Goal: Transaction & Acquisition: Purchase product/service

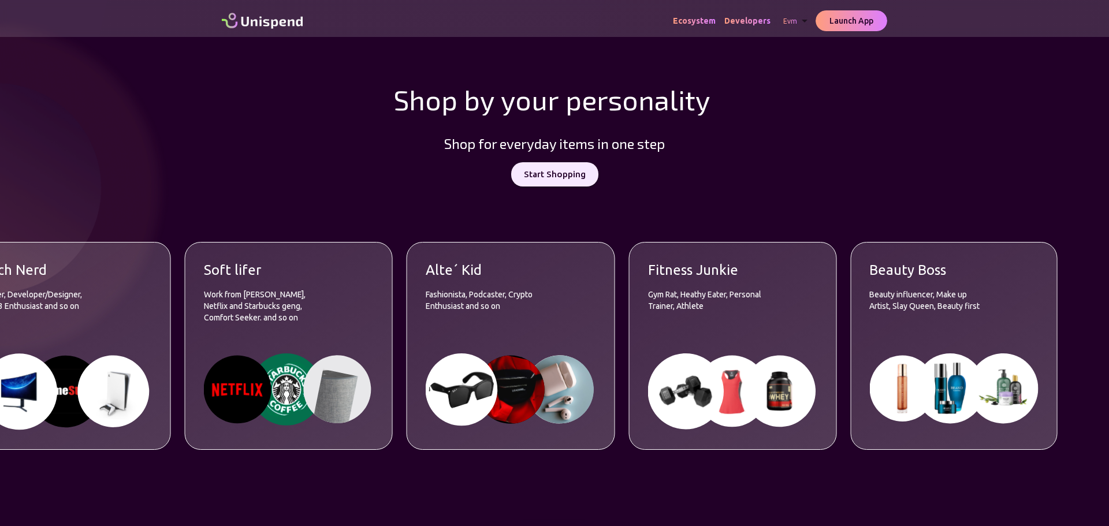
scroll to position [866, 0]
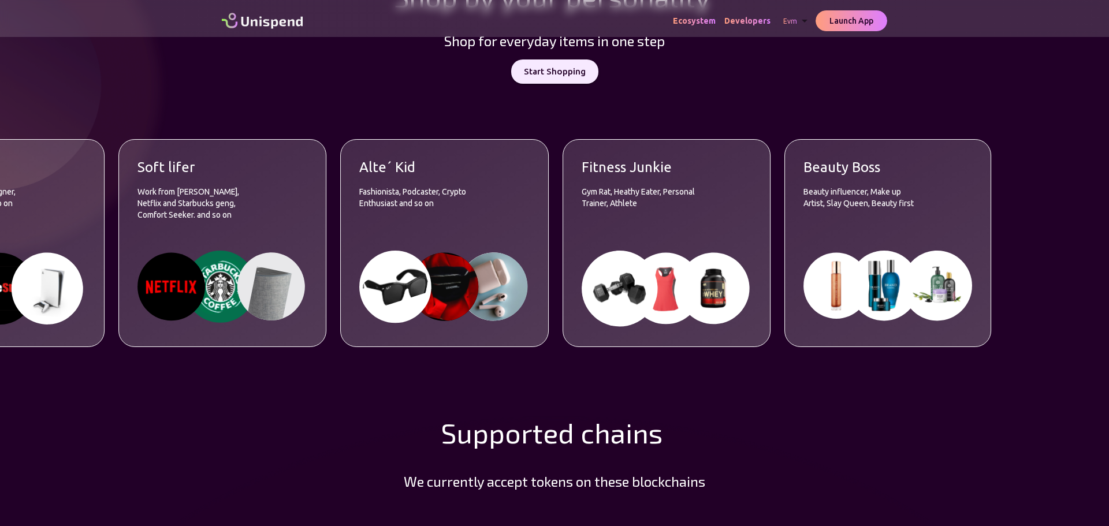
click at [894, 220] on p "Beauty influencer, Make up Artist, Slay Queen, Beauty first" at bounding box center [860, 209] width 115 height 46
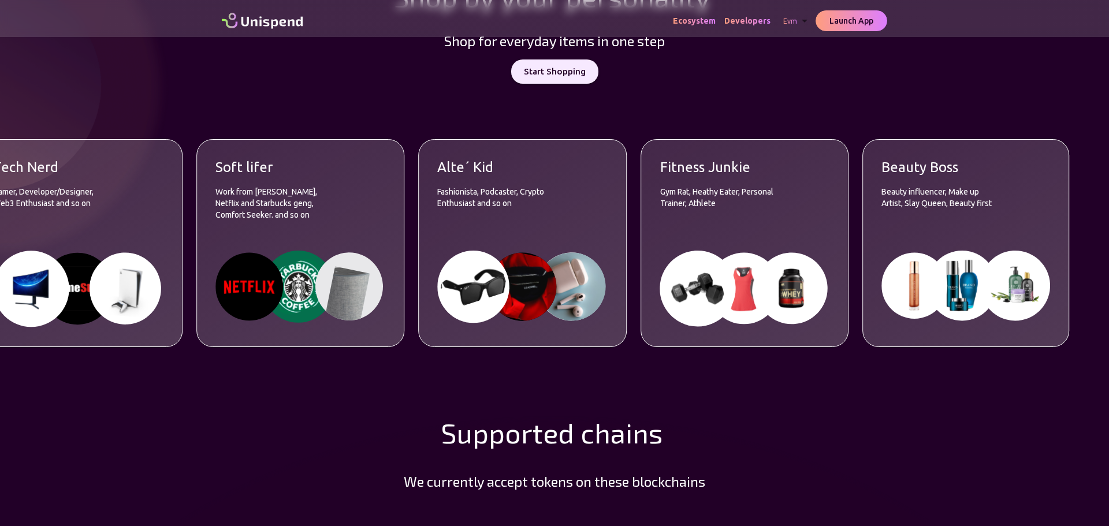
click at [941, 214] on p "Beauty influencer, Make up Artist, Slay Queen, Beauty first" at bounding box center [938, 209] width 115 height 46
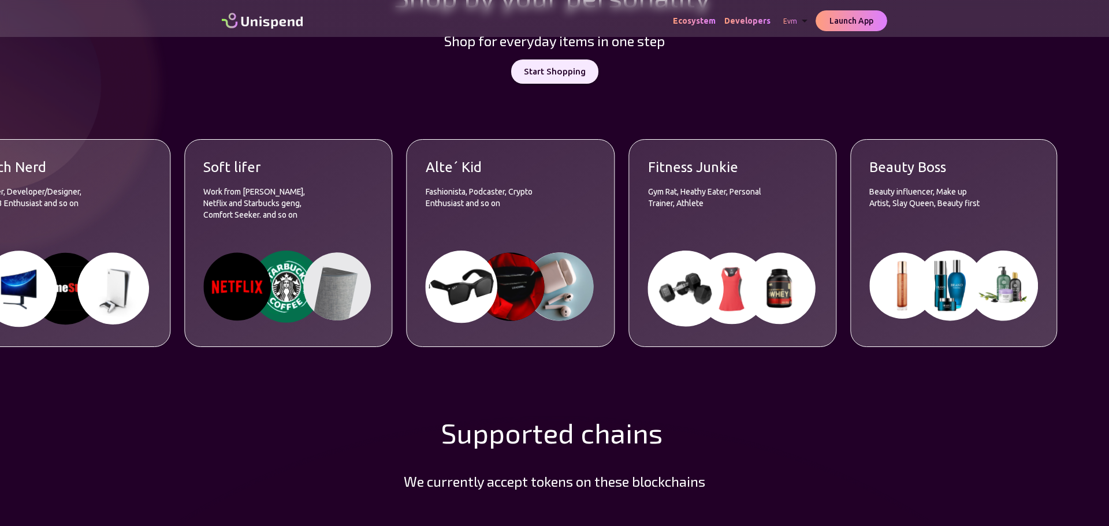
click at [704, 218] on p "Gym Rat, Heathy Eater, Personal Trainer, Athlete" at bounding box center [705, 209] width 115 height 46
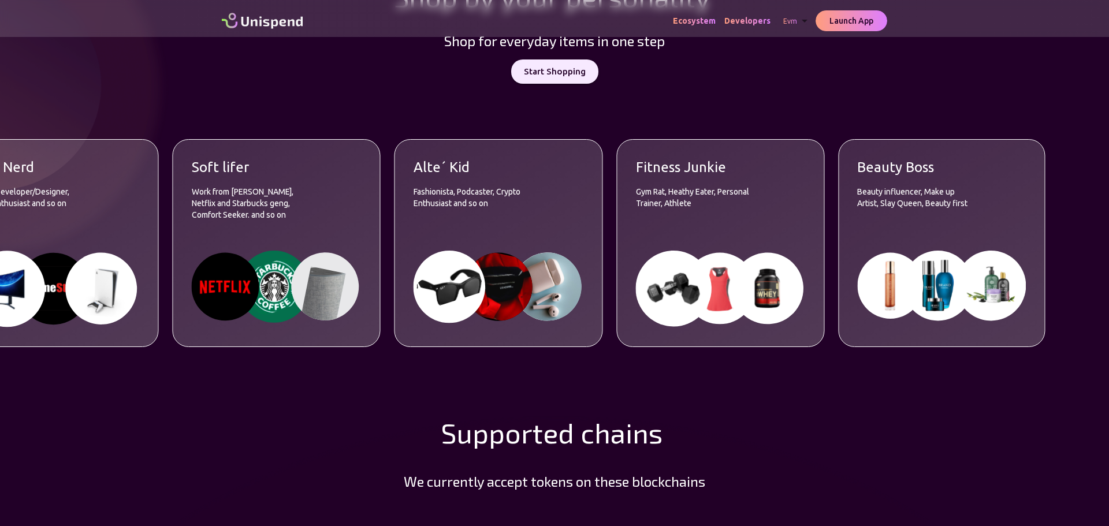
click at [468, 251] on img at bounding box center [498, 287] width 170 height 72
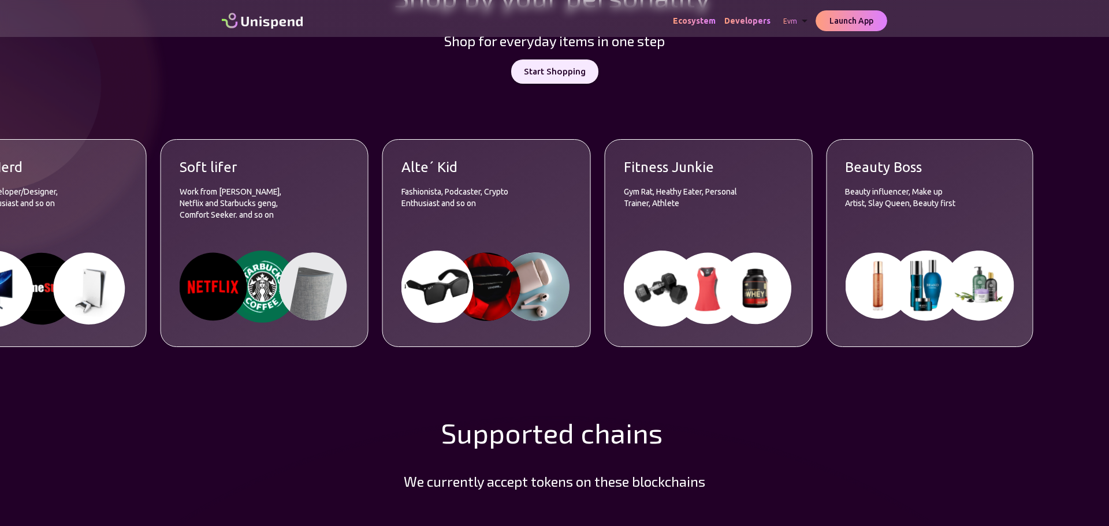
scroll to position [635, 0]
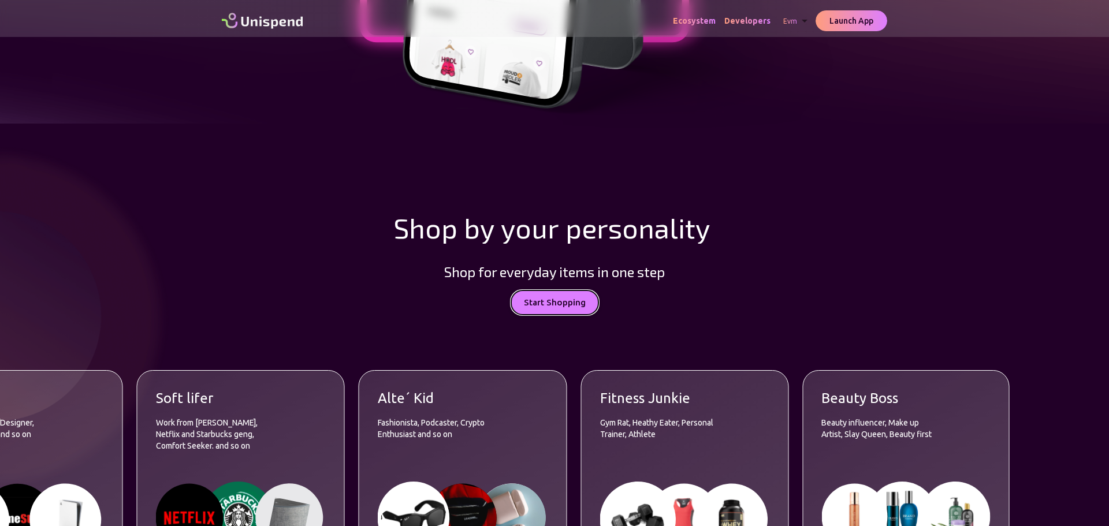
click at [549, 300] on button "Start Shopping" at bounding box center [554, 302] width 87 height 24
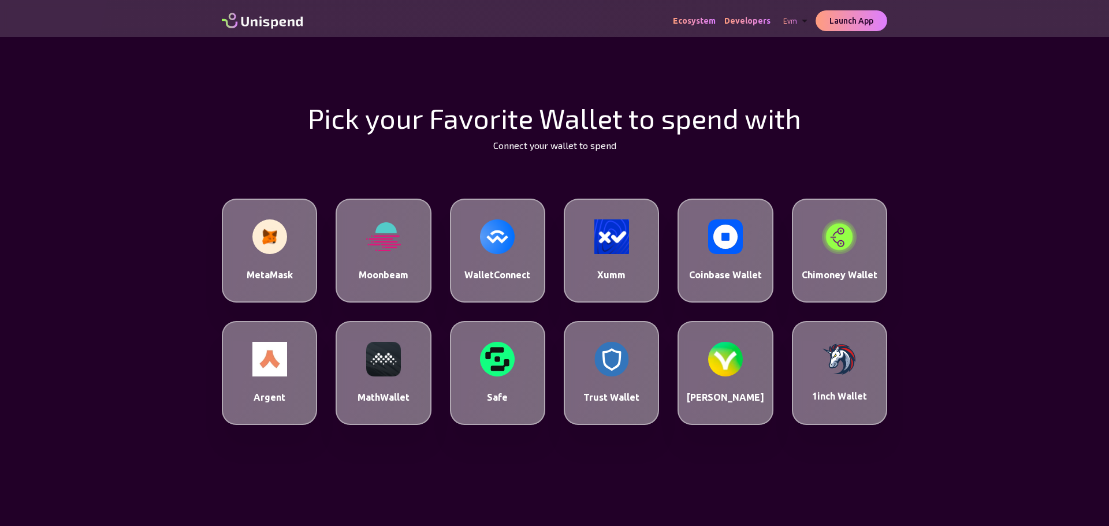
click at [288, 259] on div "MetaMask" at bounding box center [269, 251] width 95 height 104
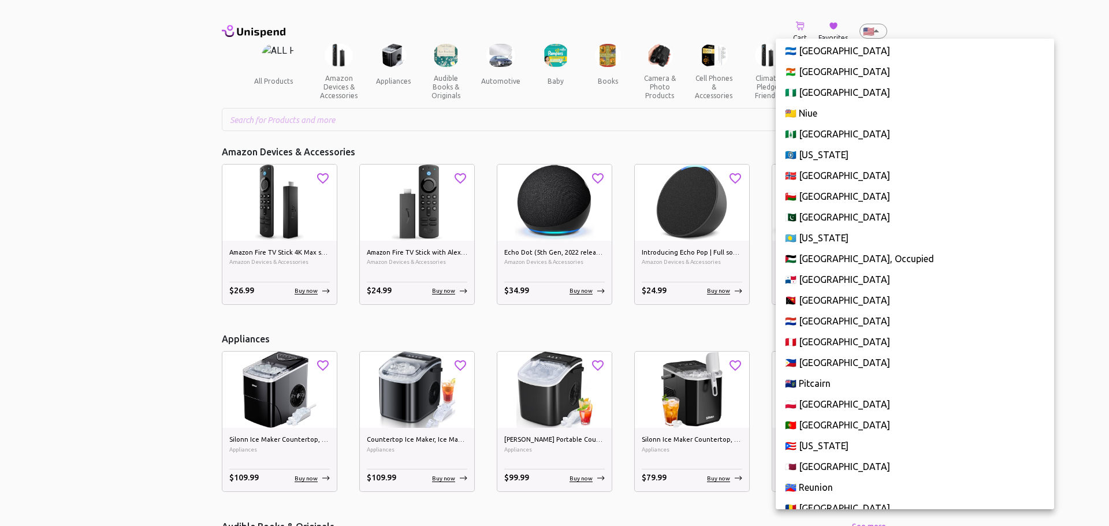
scroll to position [3345, 0]
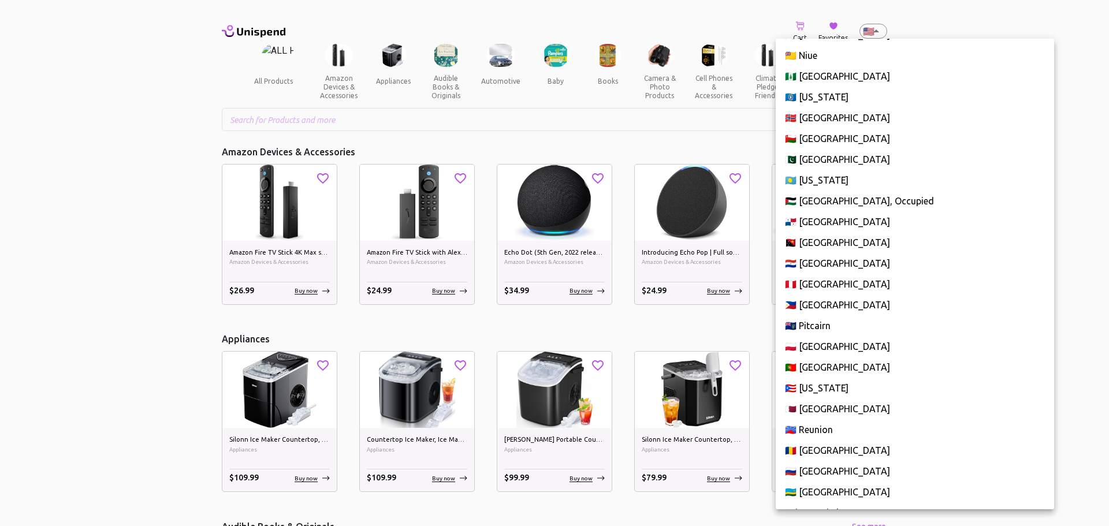
click at [811, 449] on li "🇷🇴 [GEOGRAPHIC_DATA]" at bounding box center [914, 450] width 278 height 21
type input "RO"
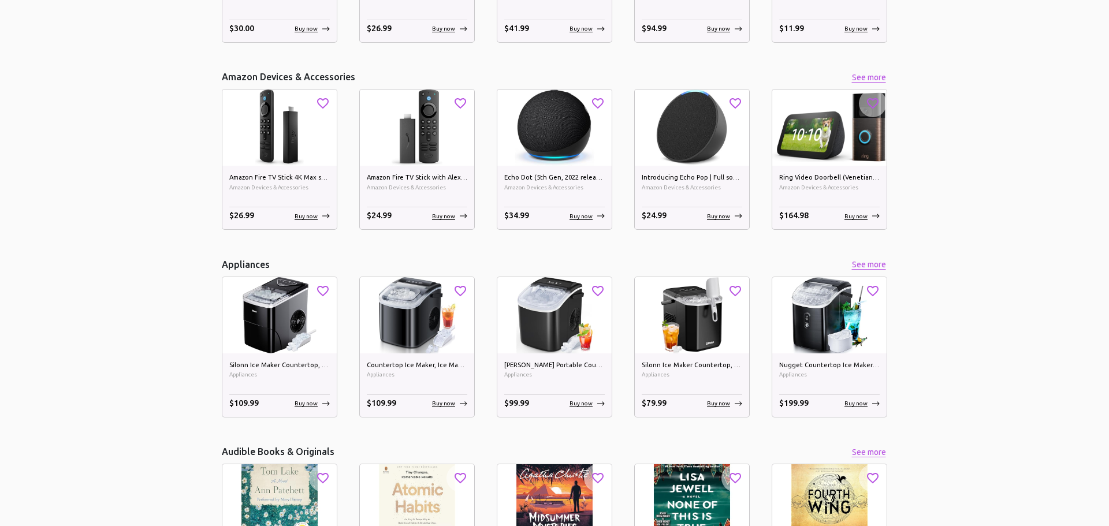
scroll to position [0, 0]
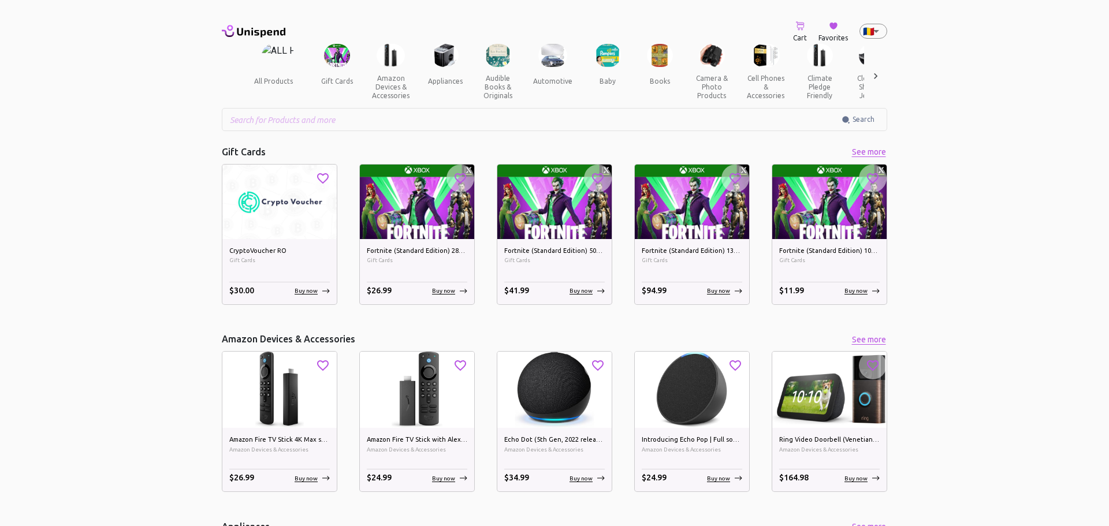
click at [873, 79] on icon at bounding box center [876, 76] width 12 height 12
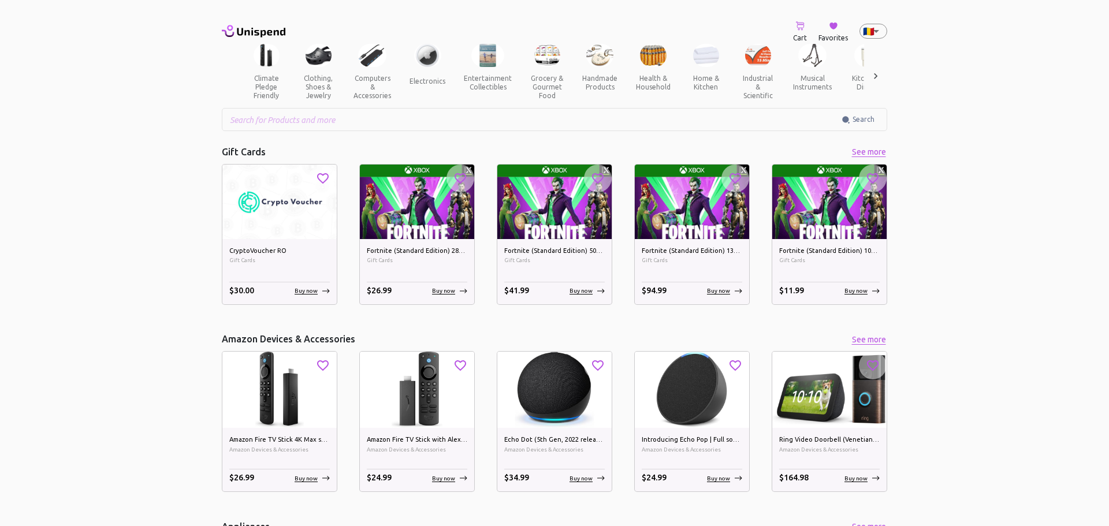
scroll to position [0, 592]
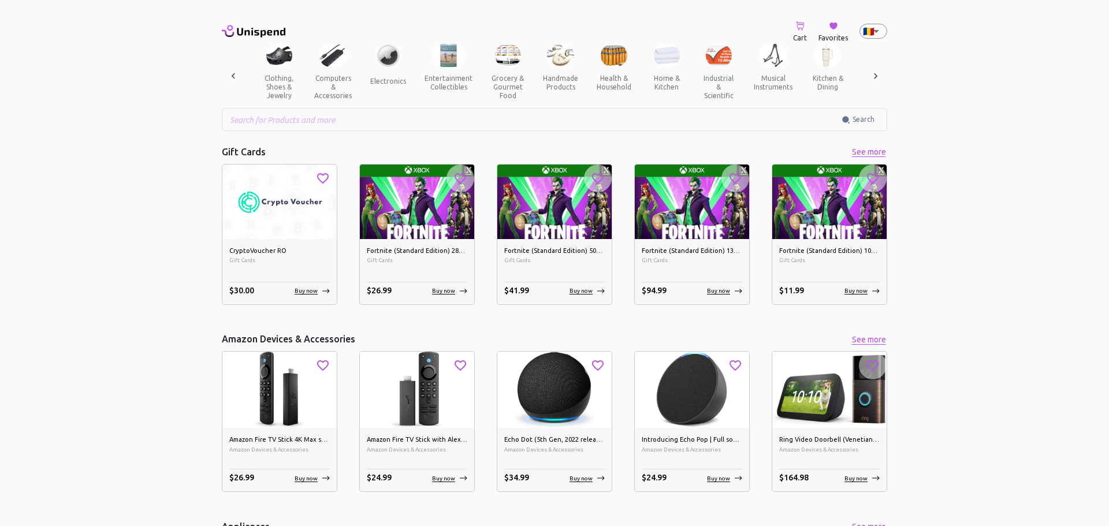
click at [273, 72] on button "clothing, shoes & jewelry" at bounding box center [279, 87] width 52 height 40
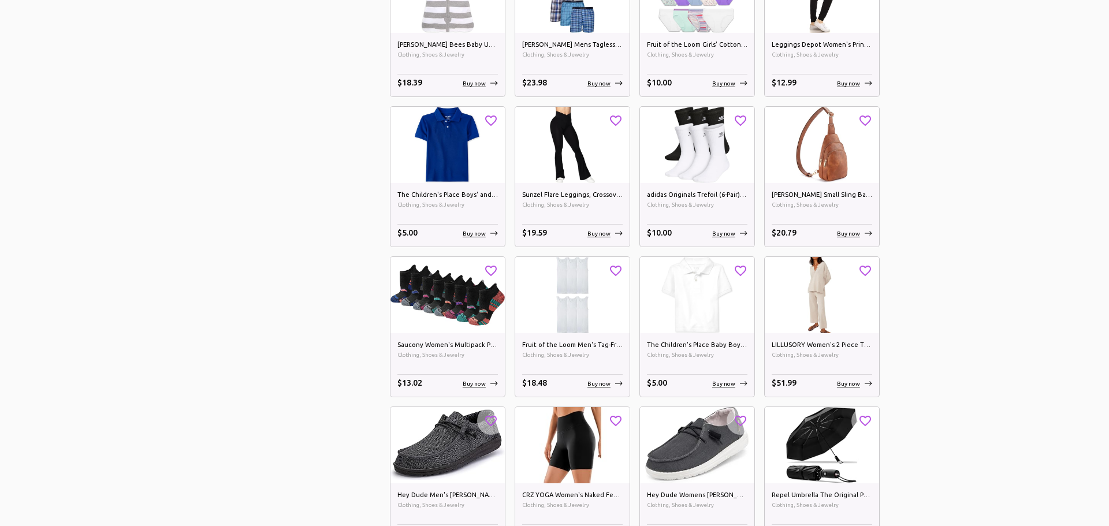
scroll to position [2411, 0]
